Goal: Navigation & Orientation: Find specific page/section

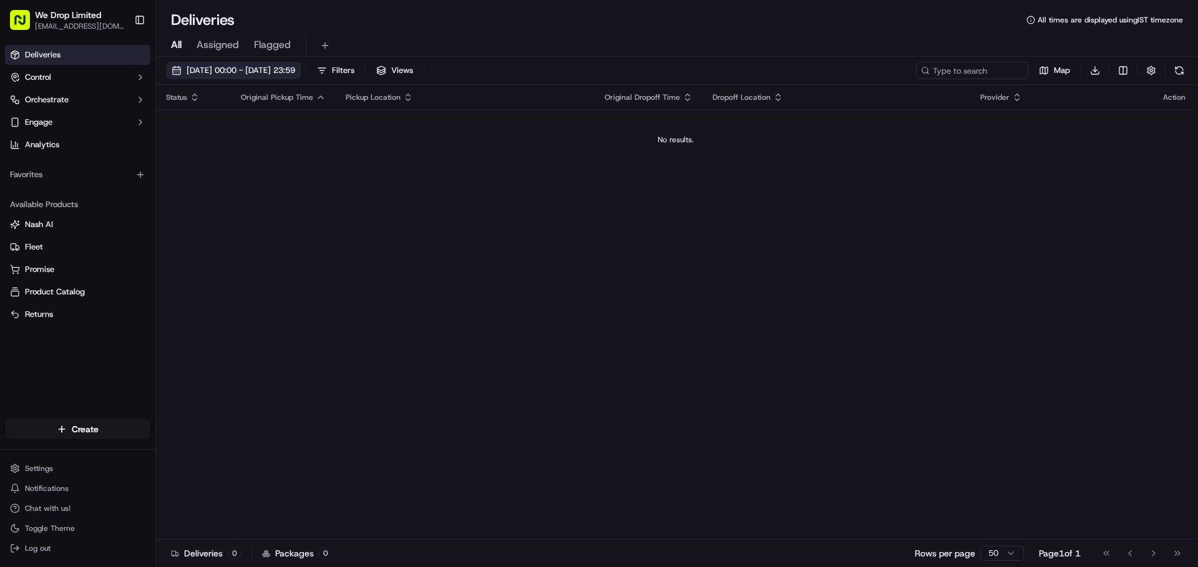
click at [280, 67] on span "[DATE] 00:00 - [DATE] 23:59" at bounding box center [241, 70] width 109 height 11
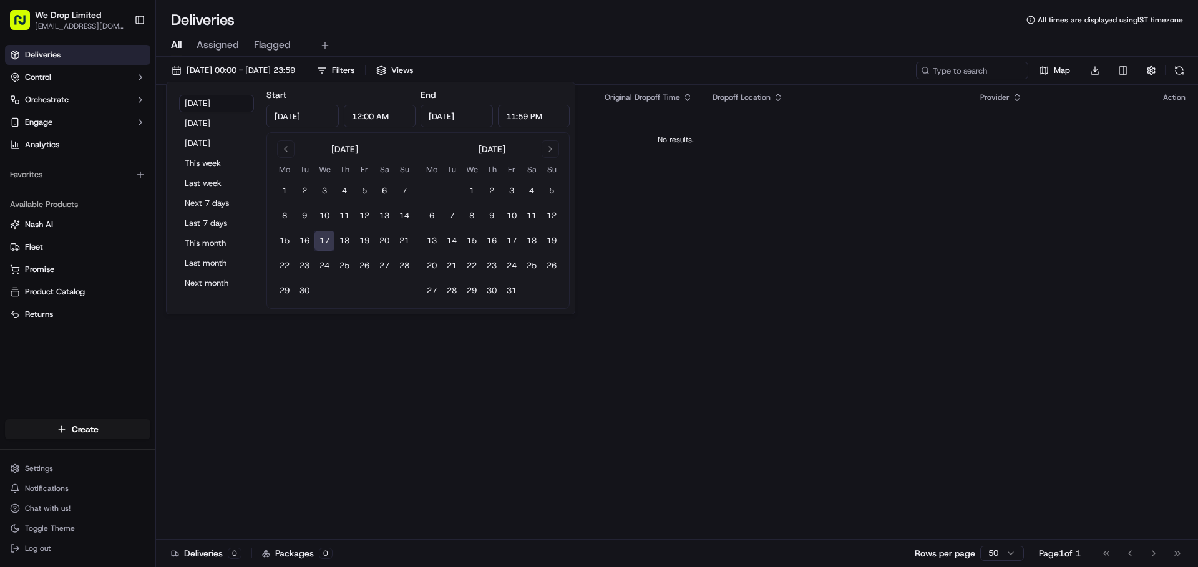
click at [607, 43] on div "All Assigned Flagged" at bounding box center [677, 46] width 1042 height 22
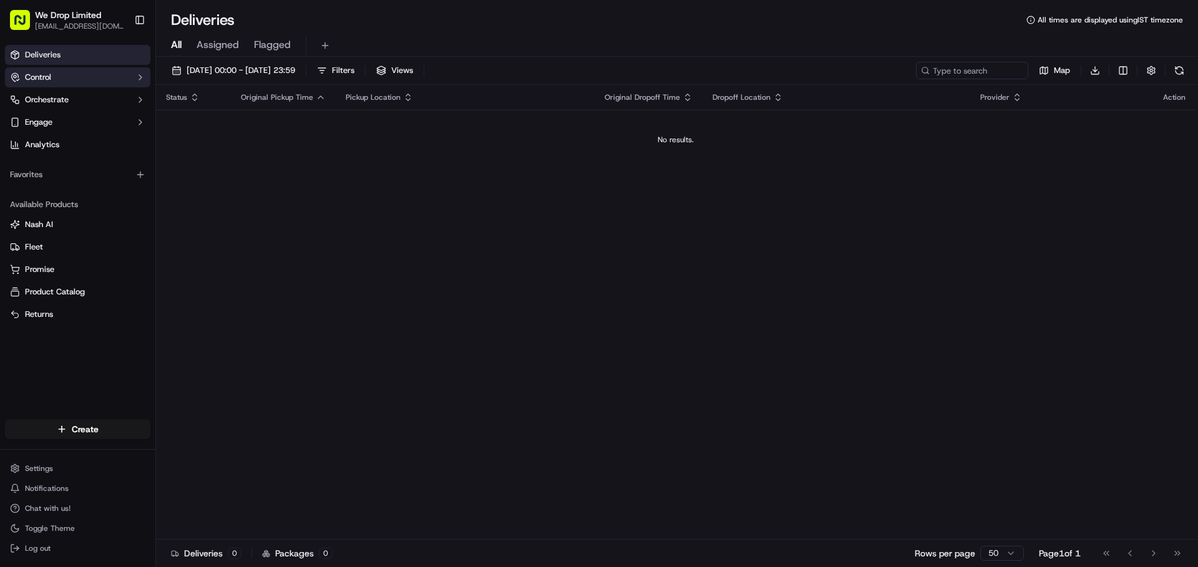
click at [59, 71] on button "Control" at bounding box center [77, 77] width 145 height 20
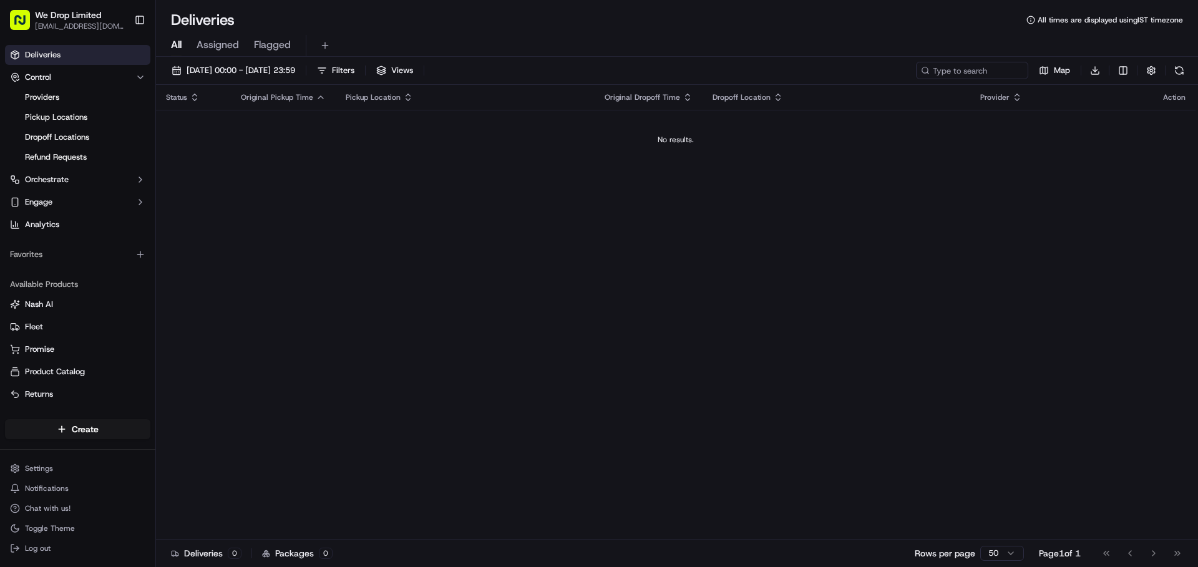
click at [77, 51] on link "Deliveries" at bounding box center [77, 55] width 145 height 20
click at [49, 98] on span "Providers" at bounding box center [42, 97] width 34 height 11
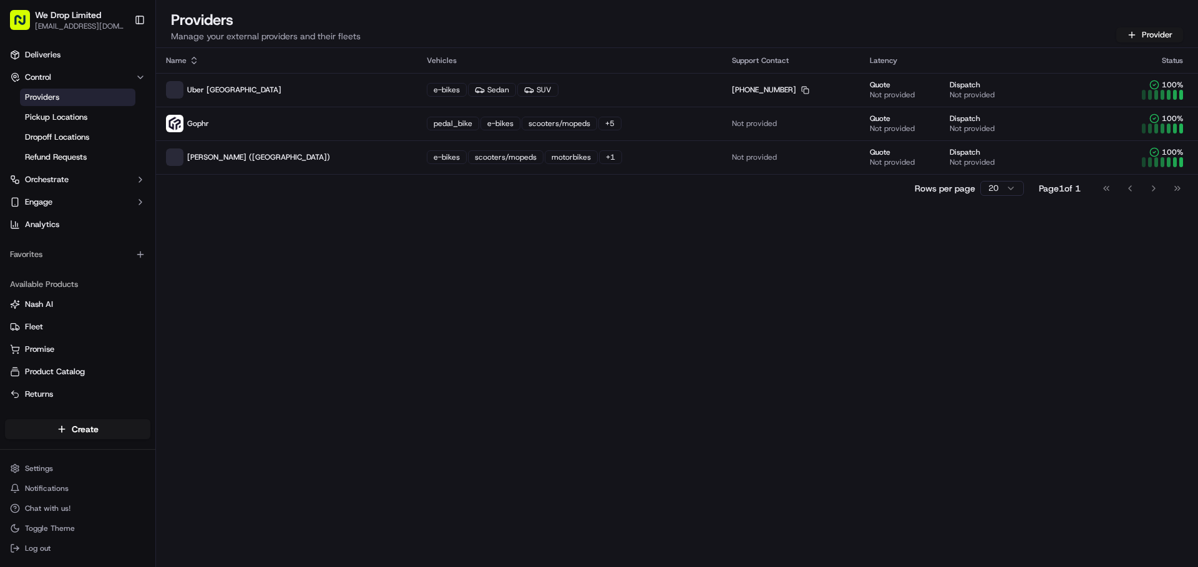
click at [89, 66] on ul "Deliveries Control Providers Pickup Locations Dropoff Locations Refund Requests…" at bounding box center [77, 140] width 145 height 190
click at [105, 52] on link "Deliveries" at bounding box center [77, 55] width 145 height 20
